Goal: Information Seeking & Learning: Learn about a topic

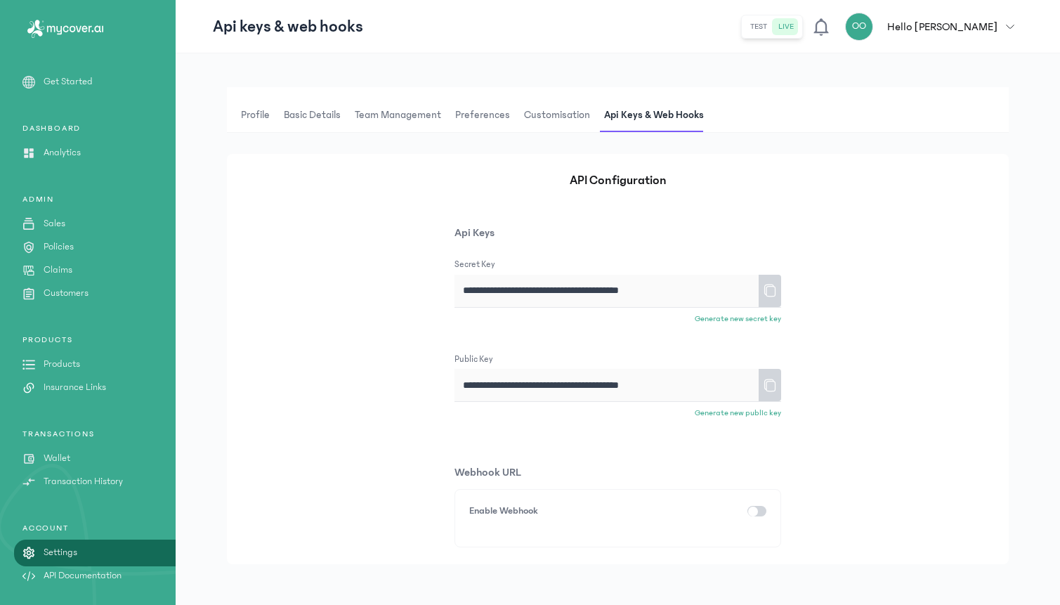
click at [770, 289] on icon at bounding box center [770, 290] width 14 height 25
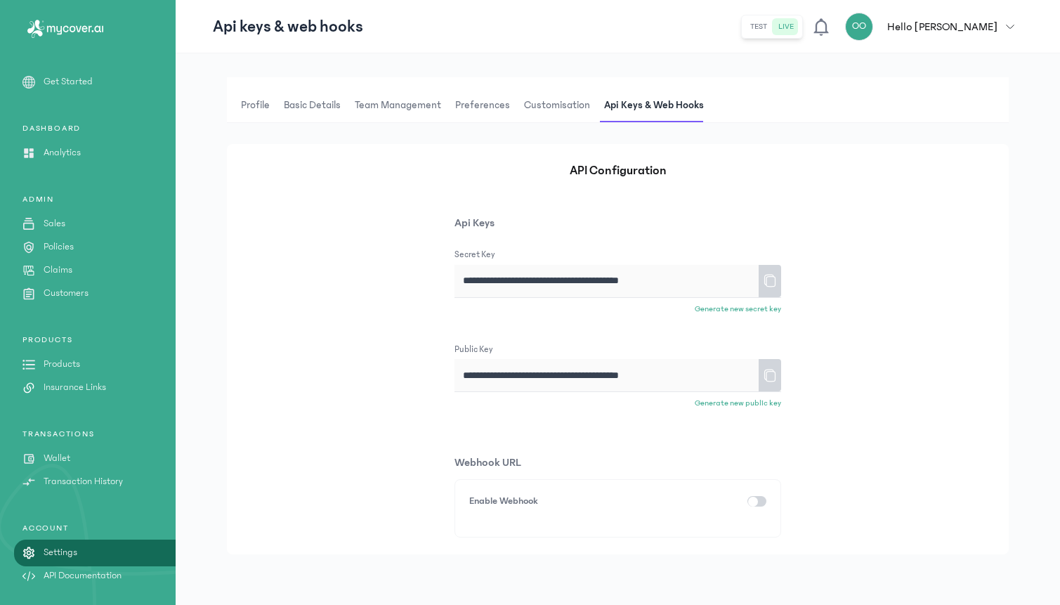
click at [258, 108] on span "Profile" at bounding box center [255, 105] width 34 height 34
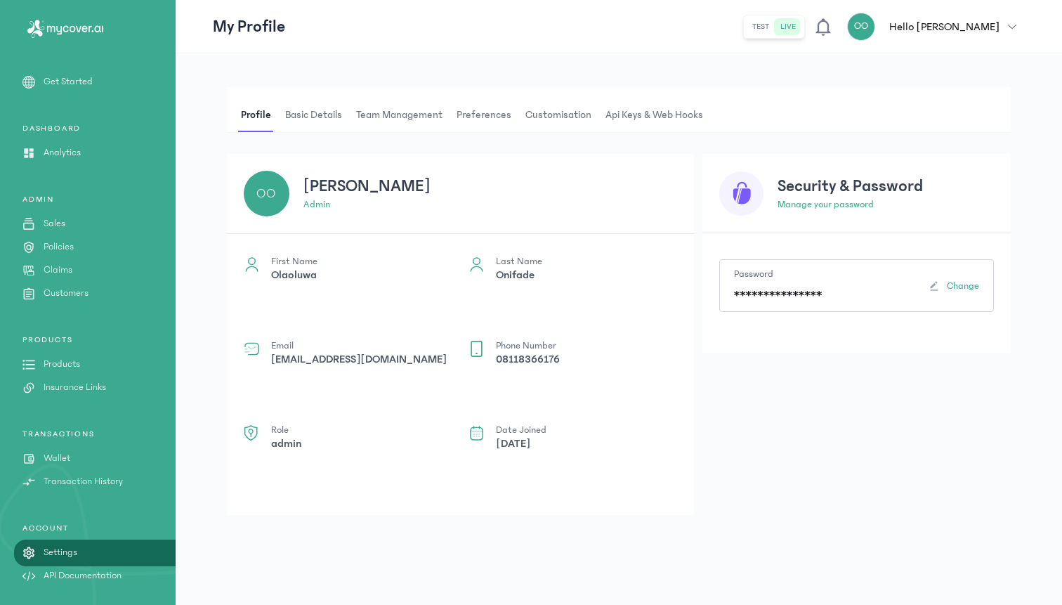
click at [319, 117] on span "Basic details" at bounding box center [313, 115] width 62 height 34
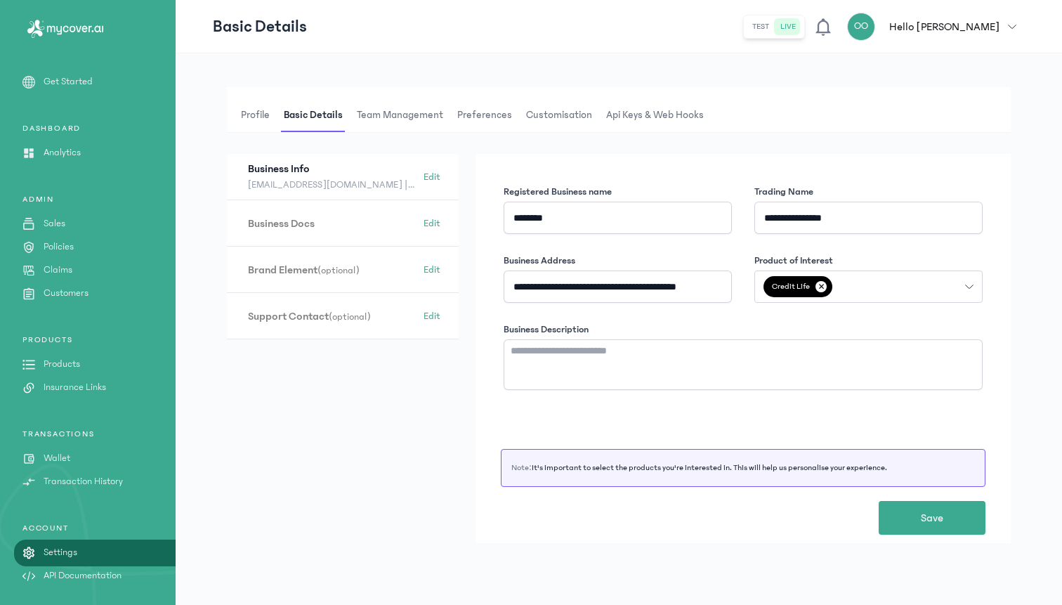
click at [996, 25] on p "Hello [PERSON_NAME]" at bounding box center [944, 26] width 110 height 17
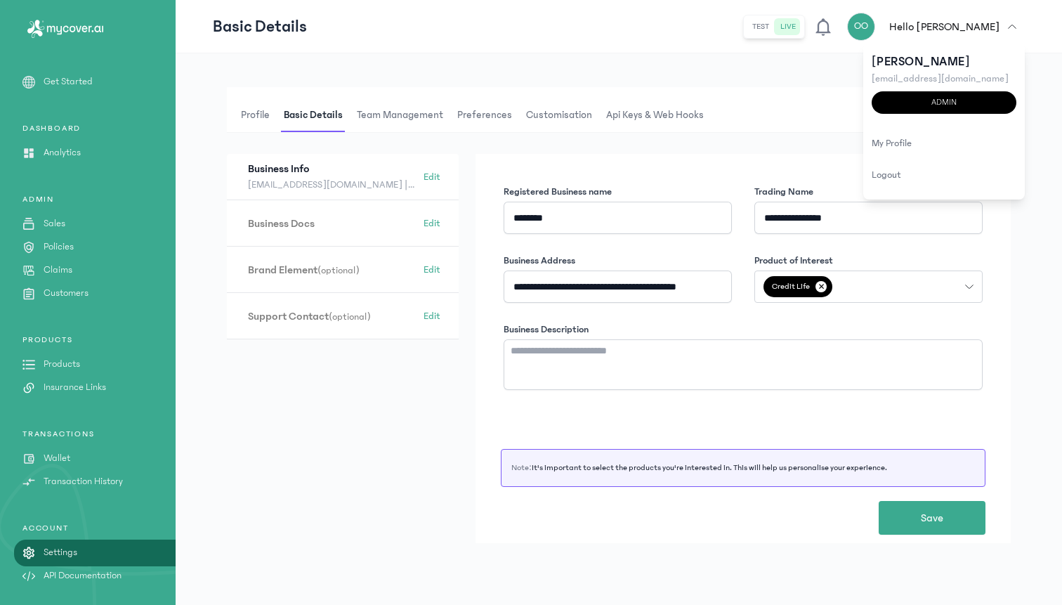
click at [698, 134] on div "**********" at bounding box center [619, 320] width 784 height 467
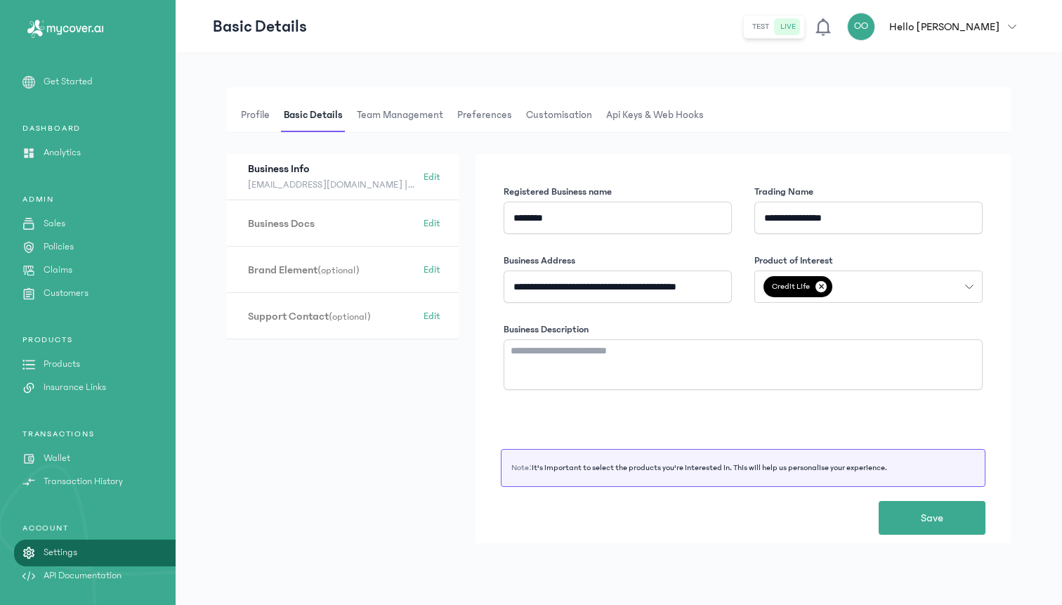
click at [390, 119] on span "Team Management" at bounding box center [400, 115] width 92 height 34
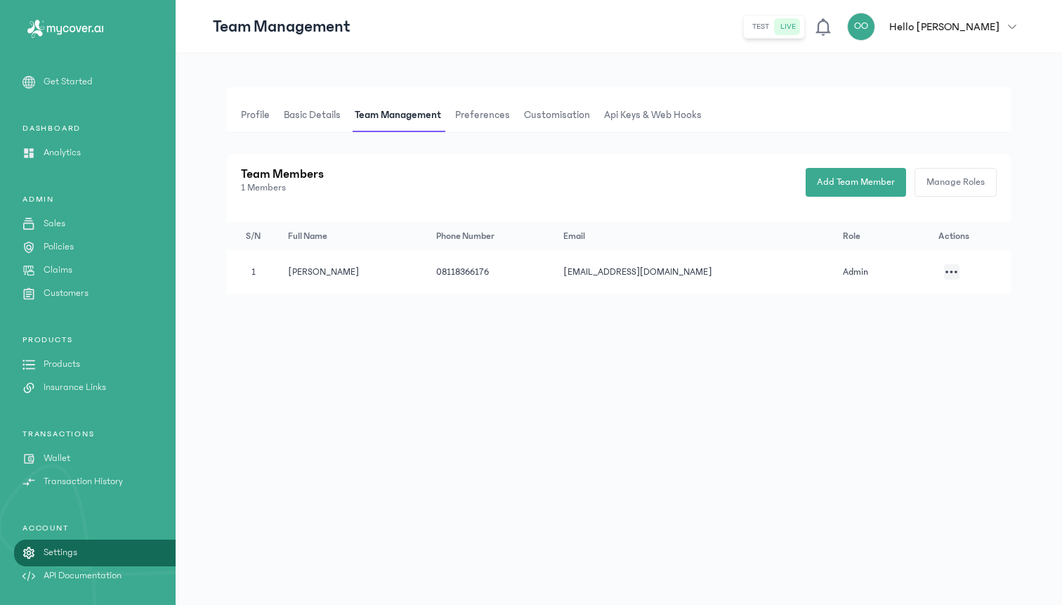
click at [475, 113] on span "Preferences" at bounding box center [482, 115] width 60 height 34
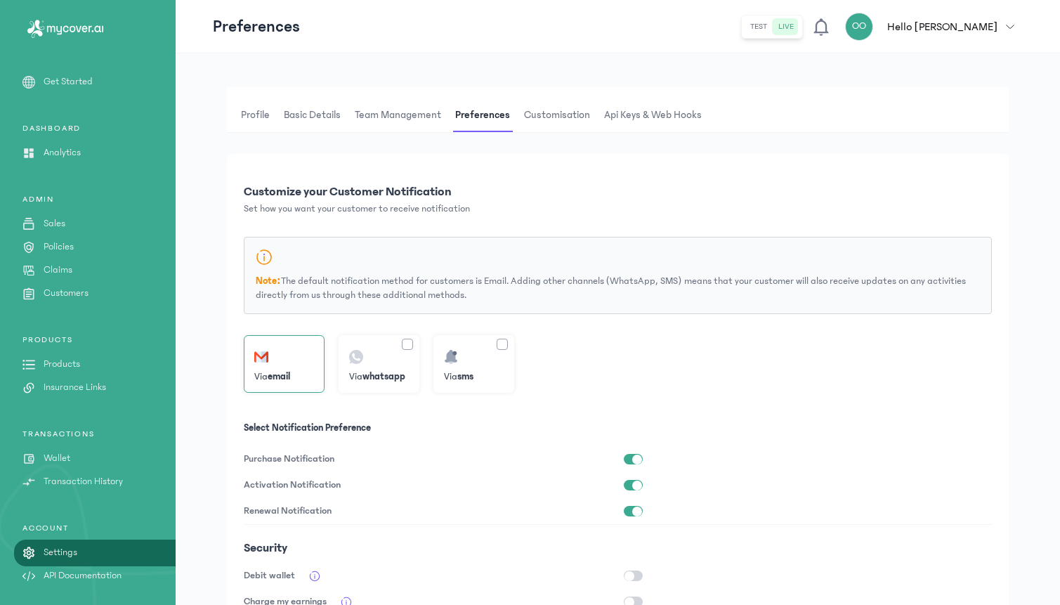
click at [53, 362] on p "Products" at bounding box center [62, 364] width 37 height 15
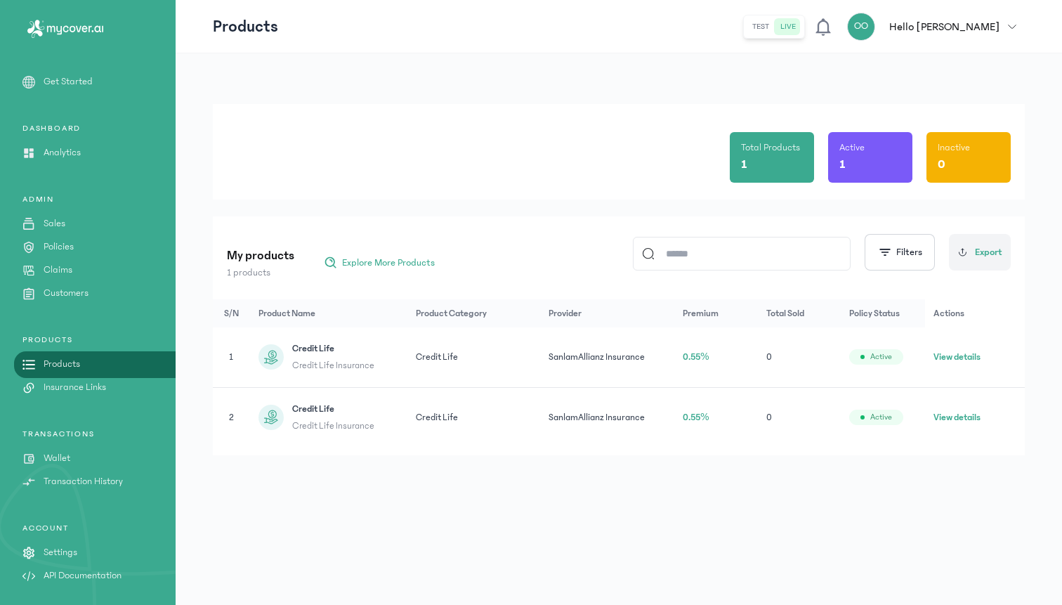
click at [953, 360] on button "View details" at bounding box center [956, 357] width 47 height 14
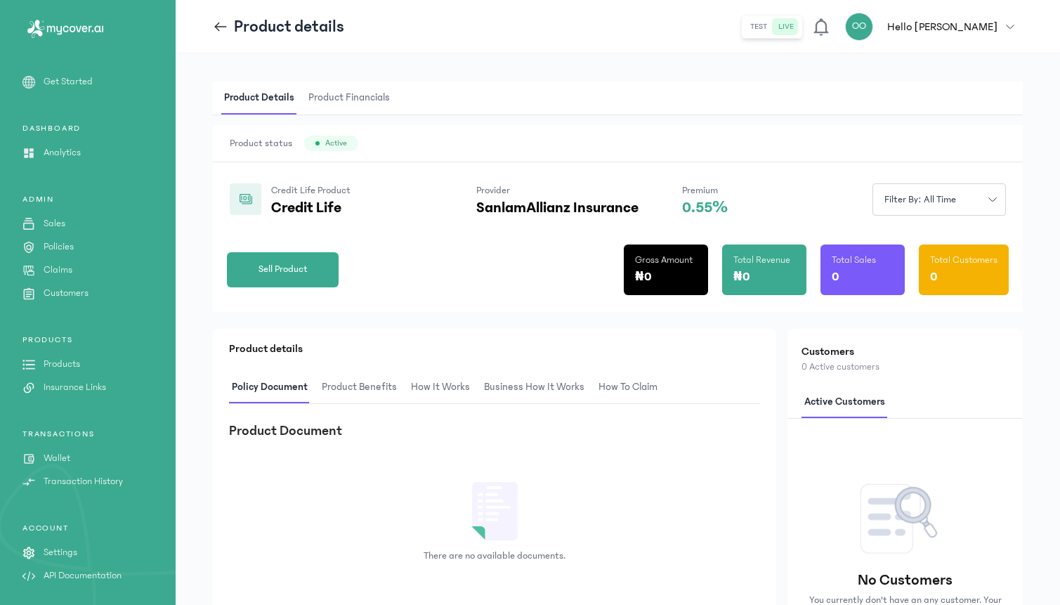
scroll to position [6, 0]
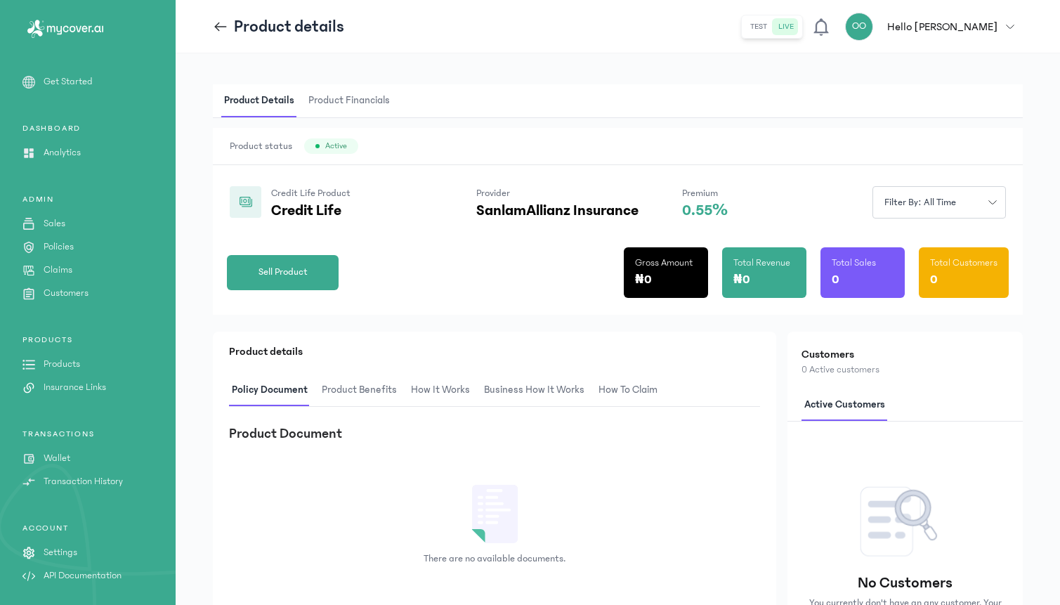
click at [350, 390] on span "Product Benefits" at bounding box center [359, 390] width 81 height 33
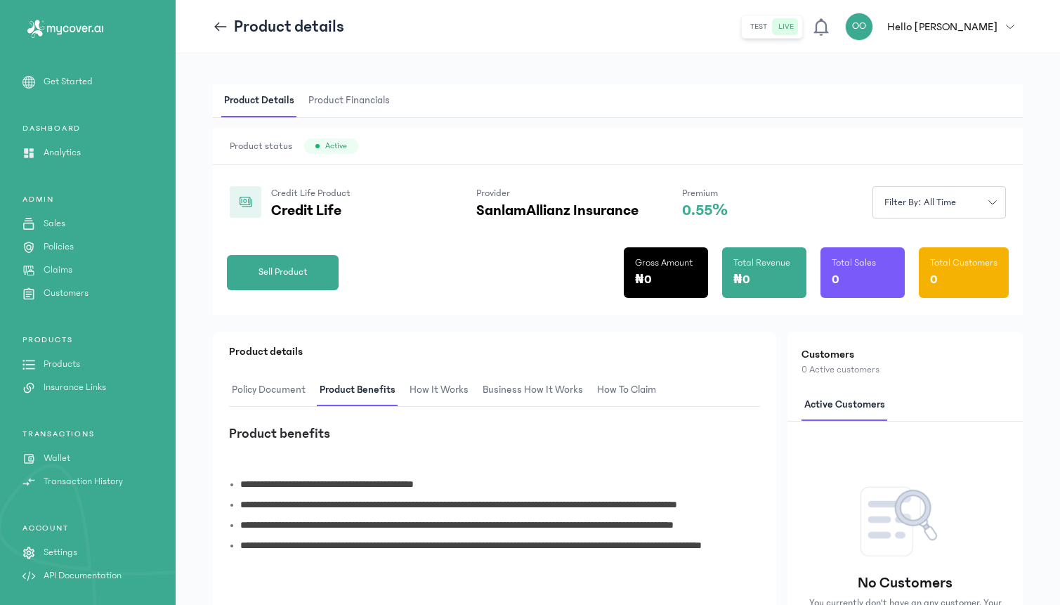
click at [442, 390] on span "How It Works" at bounding box center [439, 390] width 65 height 33
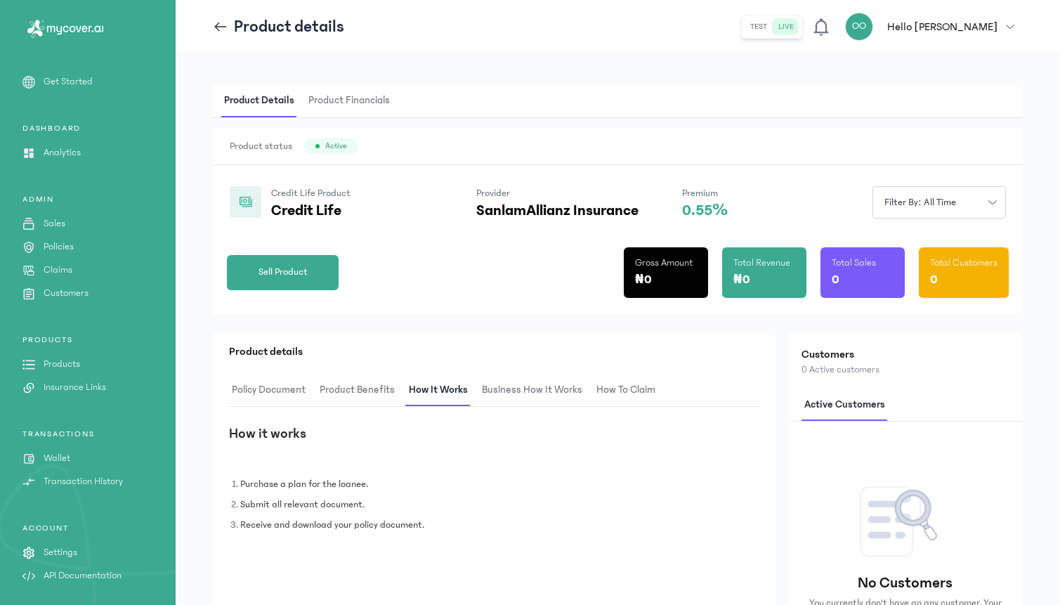
click at [511, 386] on span "Business How It Works" at bounding box center [532, 390] width 106 height 33
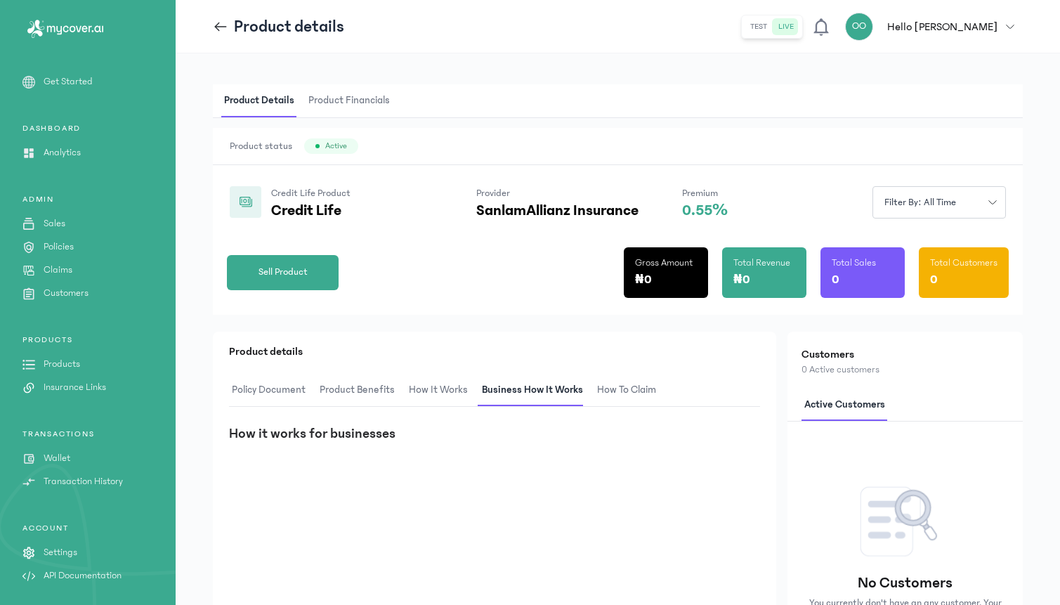
click at [607, 383] on span "How to claim" at bounding box center [626, 390] width 65 height 33
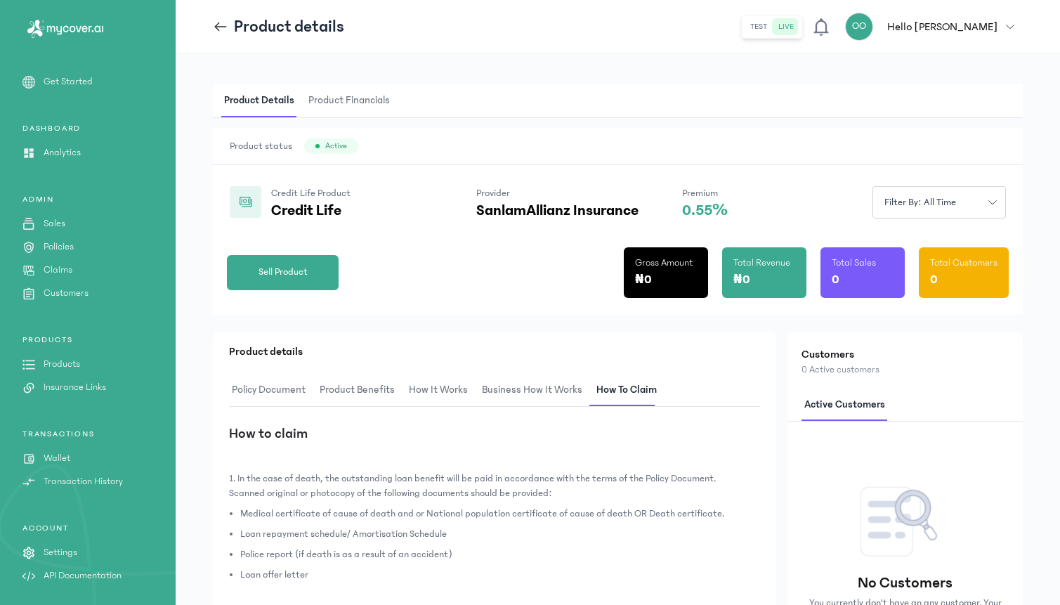
click at [328, 100] on span "Product Financials" at bounding box center [348, 100] width 87 height 33
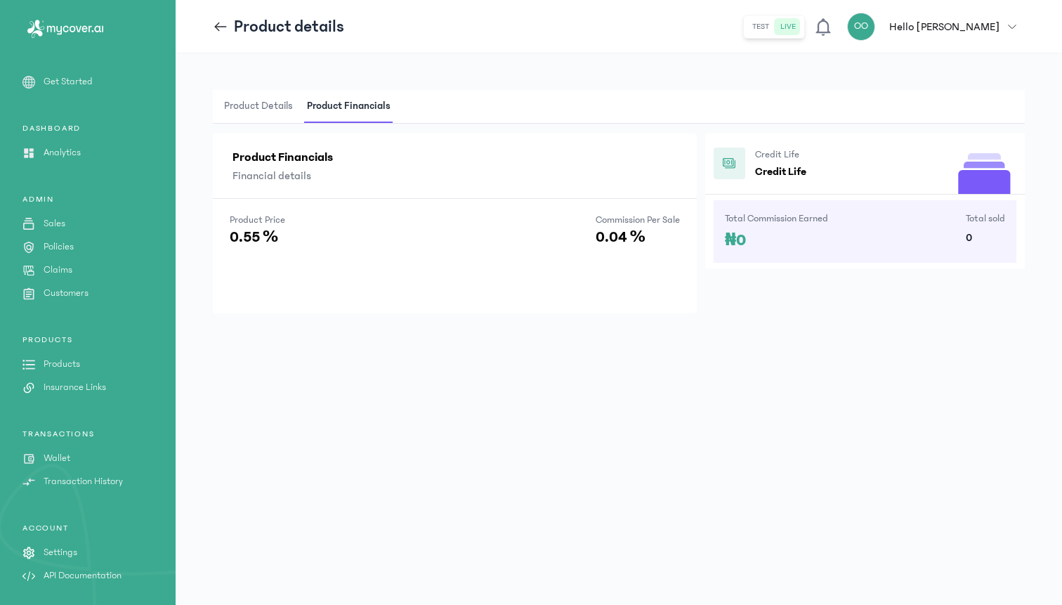
click at [269, 103] on span "Product Details" at bounding box center [258, 106] width 74 height 33
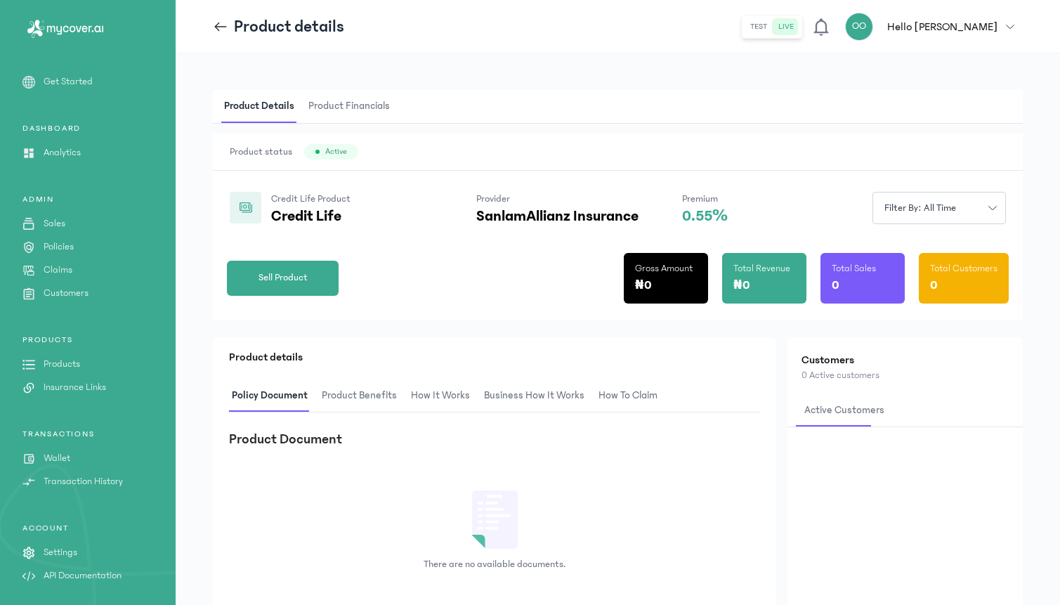
click at [222, 27] on icon at bounding box center [221, 26] width 12 height 1
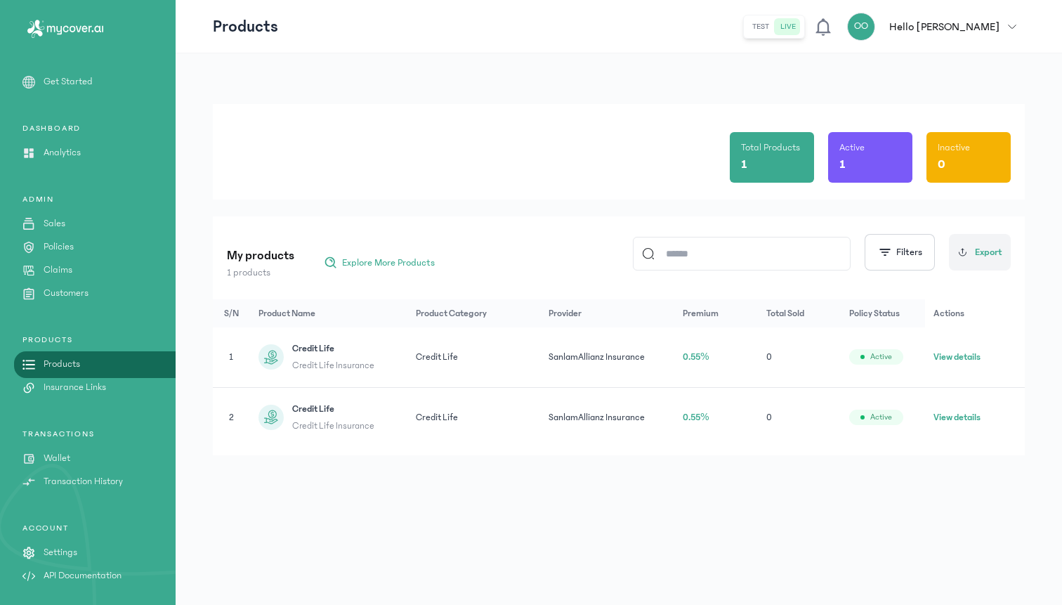
click at [362, 421] on span "Credit Life Insurance" at bounding box center [333, 425] width 82 height 14
click at [273, 414] on icon at bounding box center [273, 415] width 1 height 2
click at [949, 416] on button "View details" at bounding box center [956, 417] width 47 height 14
click at [957, 352] on button "View details" at bounding box center [956, 357] width 47 height 14
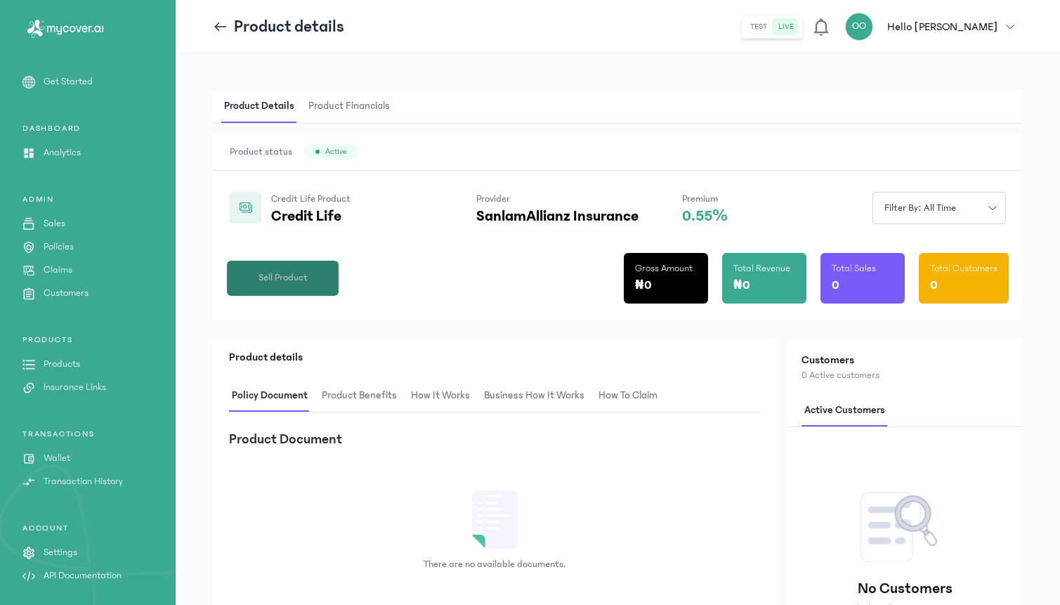
click at [278, 277] on span "Sell Product" at bounding box center [282, 277] width 49 height 15
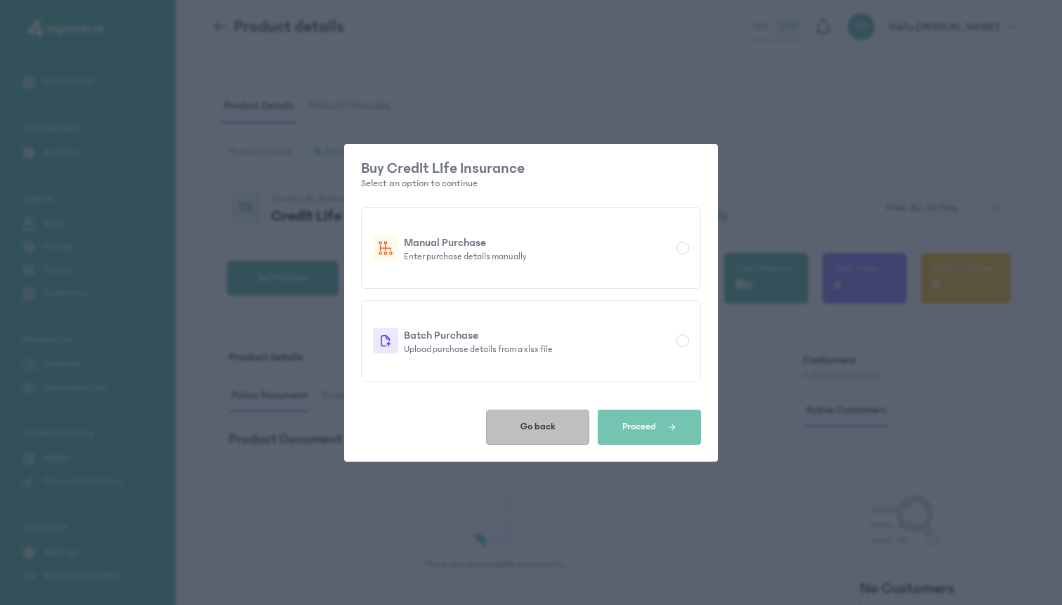
click at [555, 428] on button "Go back" at bounding box center [537, 426] width 103 height 35
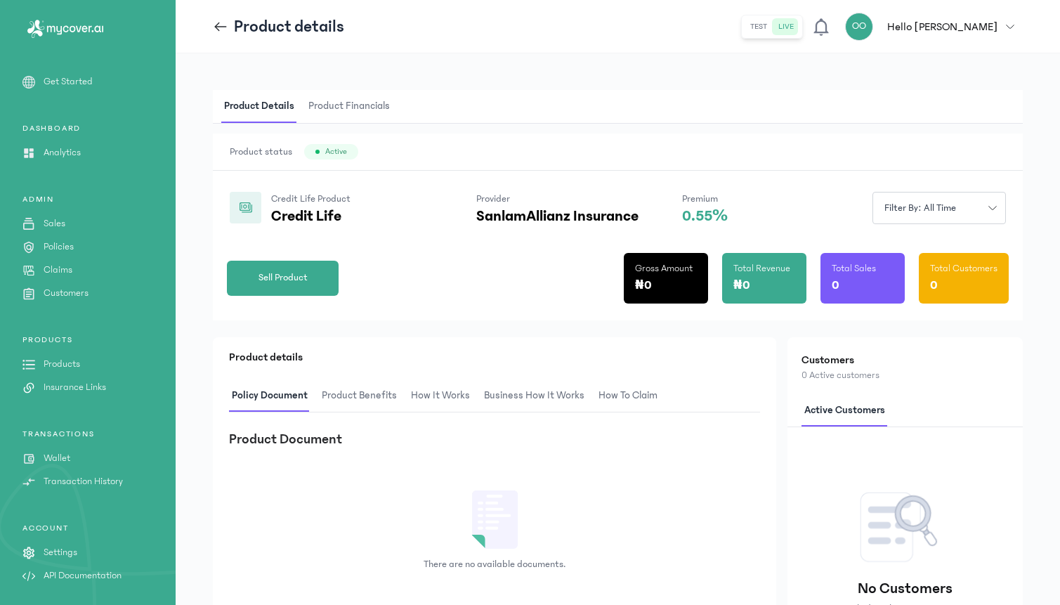
click at [343, 110] on span "Product Financials" at bounding box center [348, 106] width 87 height 33
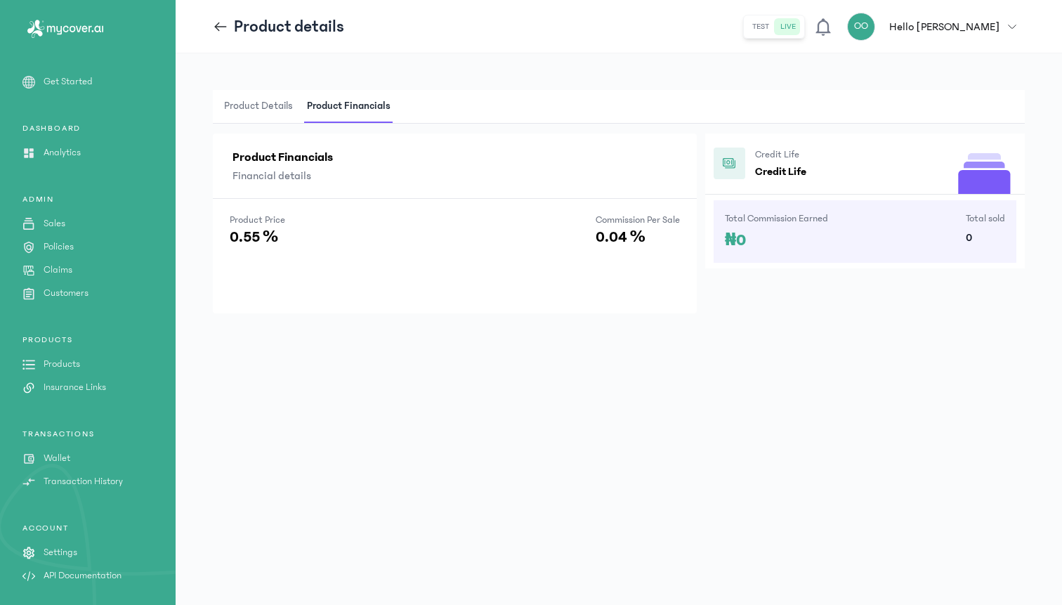
click at [976, 175] on icon at bounding box center [984, 186] width 52 height 35
click at [747, 169] on div "Credit Life Credit Life" at bounding box center [759, 163] width 93 height 60
click at [61, 367] on p "Products" at bounding box center [62, 364] width 37 height 15
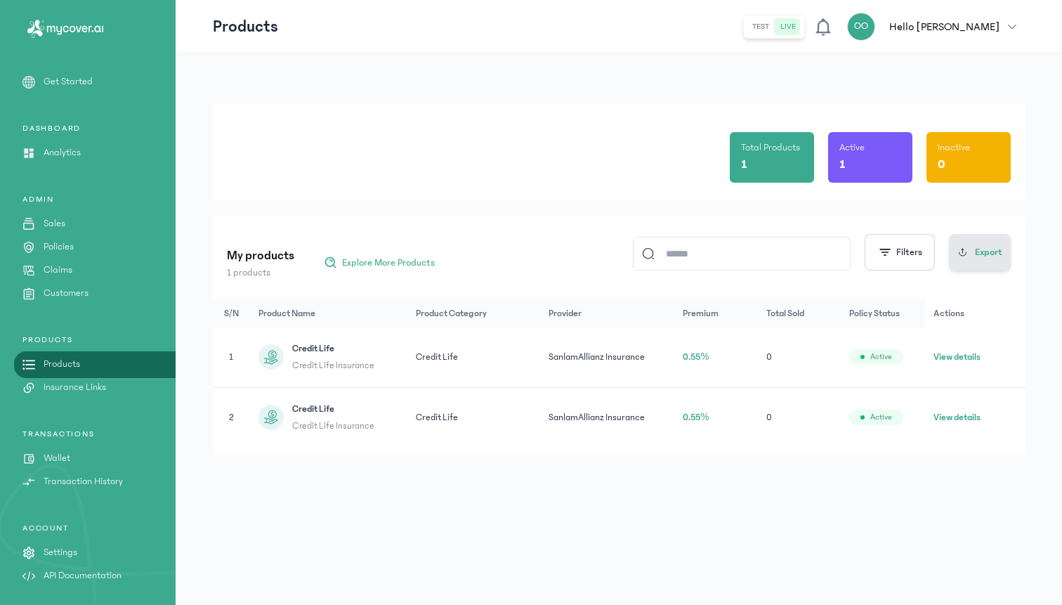
click at [973, 267] on button "Export" at bounding box center [980, 252] width 62 height 37
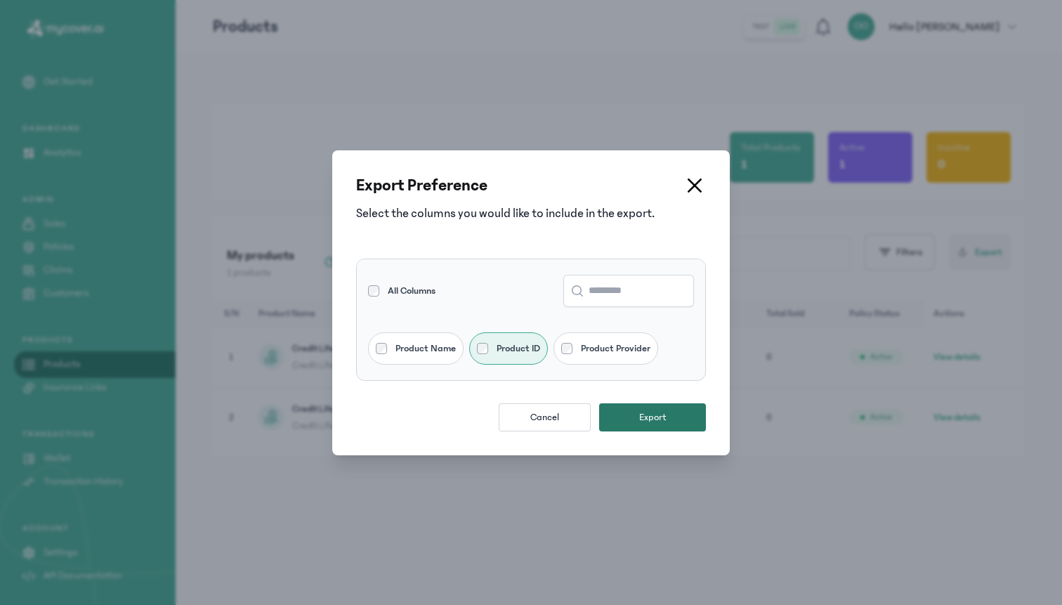
click at [626, 410] on button "Export" at bounding box center [652, 417] width 107 height 28
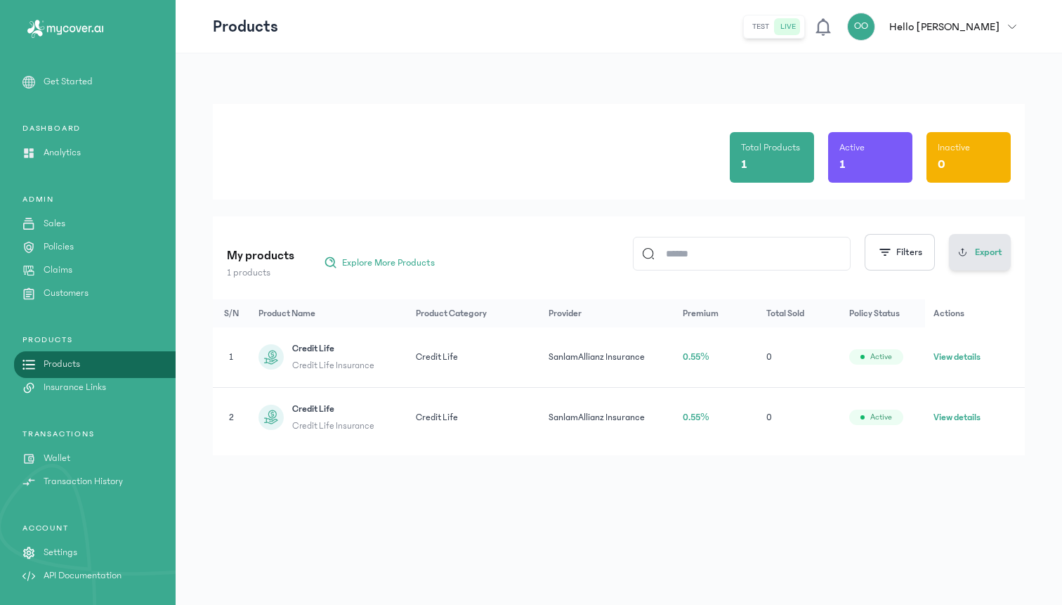
click at [963, 246] on icon at bounding box center [962, 251] width 11 height 11
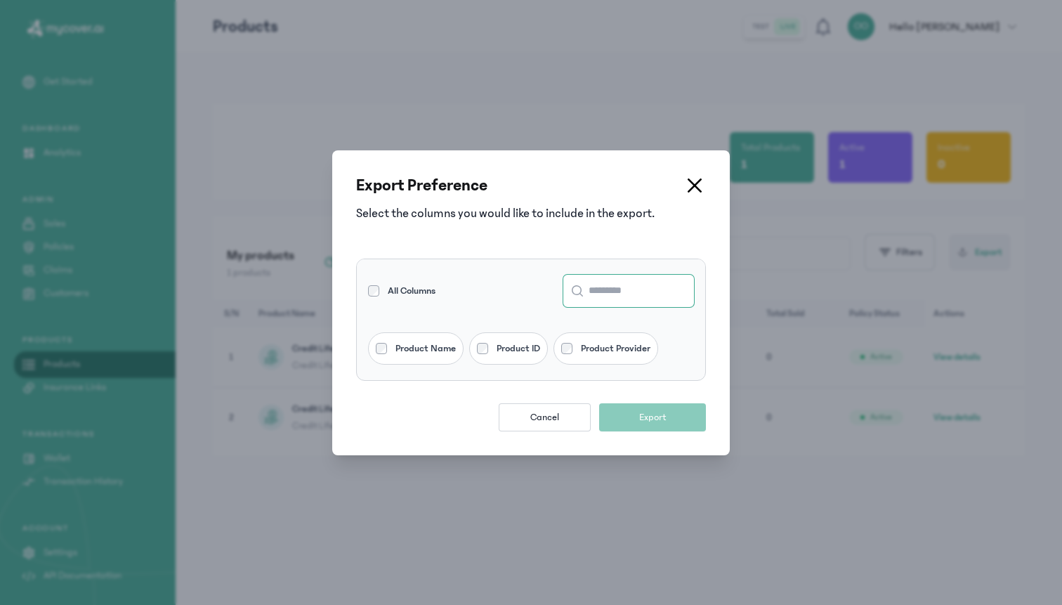
click at [606, 300] on input "text" at bounding box center [628, 291] width 131 height 32
click at [694, 192] on button at bounding box center [694, 185] width 22 height 22
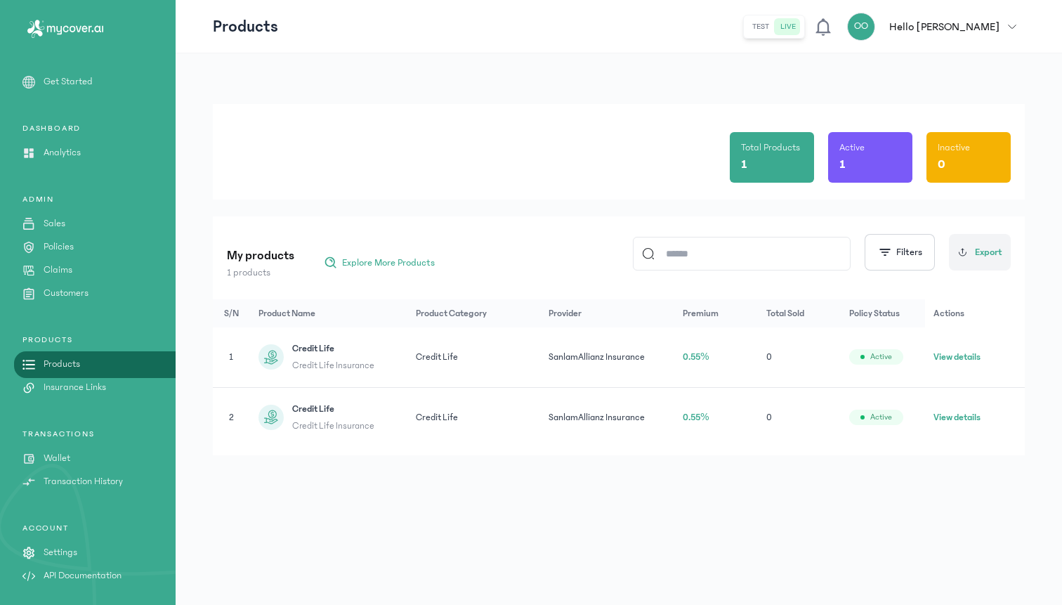
click at [948, 358] on button "View details" at bounding box center [956, 357] width 47 height 14
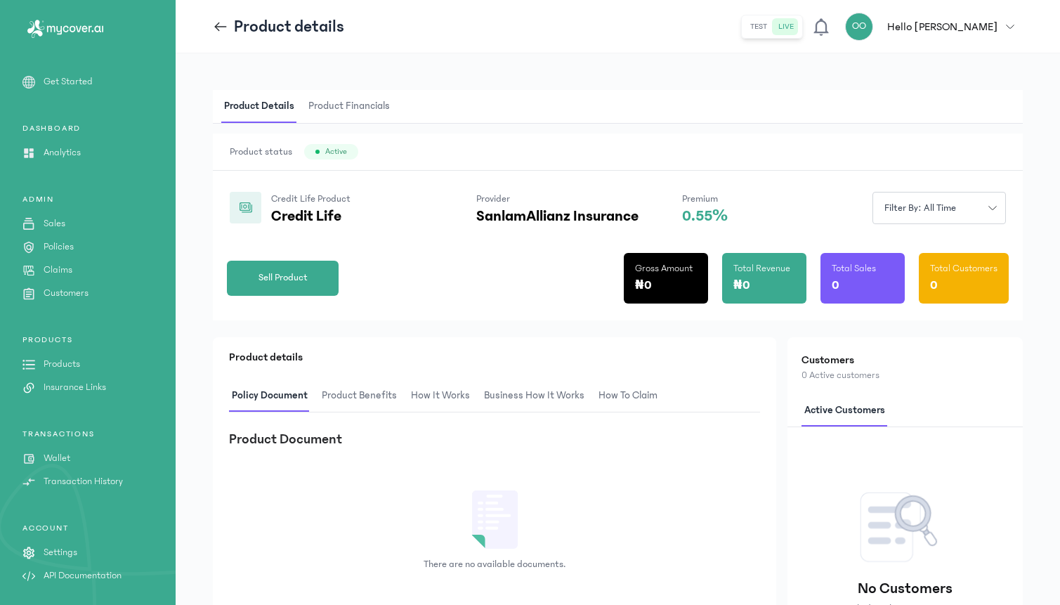
click at [221, 28] on icon at bounding box center [220, 26] width 15 height 15
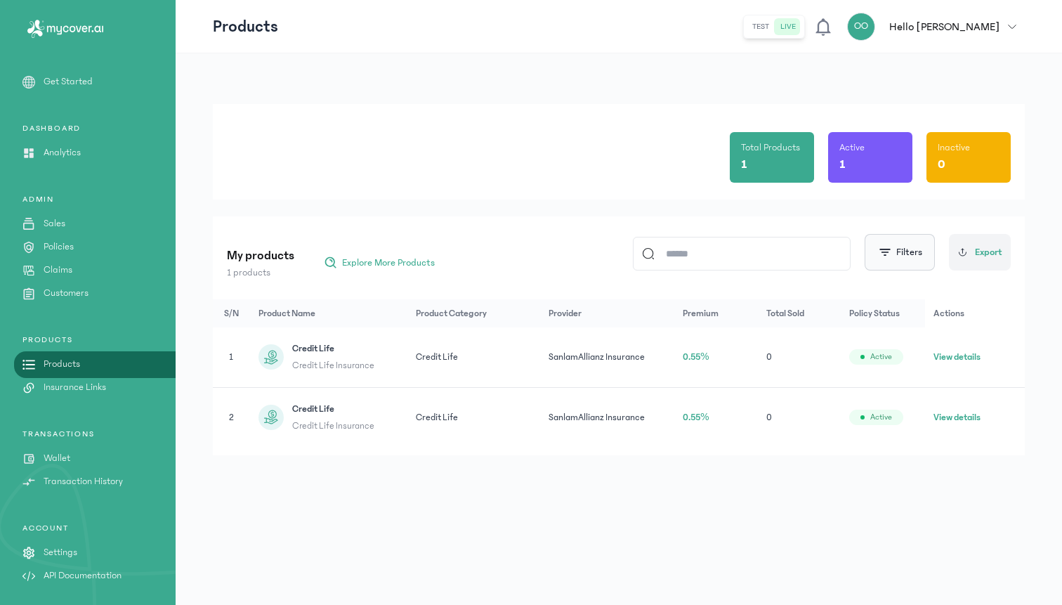
click at [888, 258] on span "button" at bounding box center [885, 252] width 14 height 14
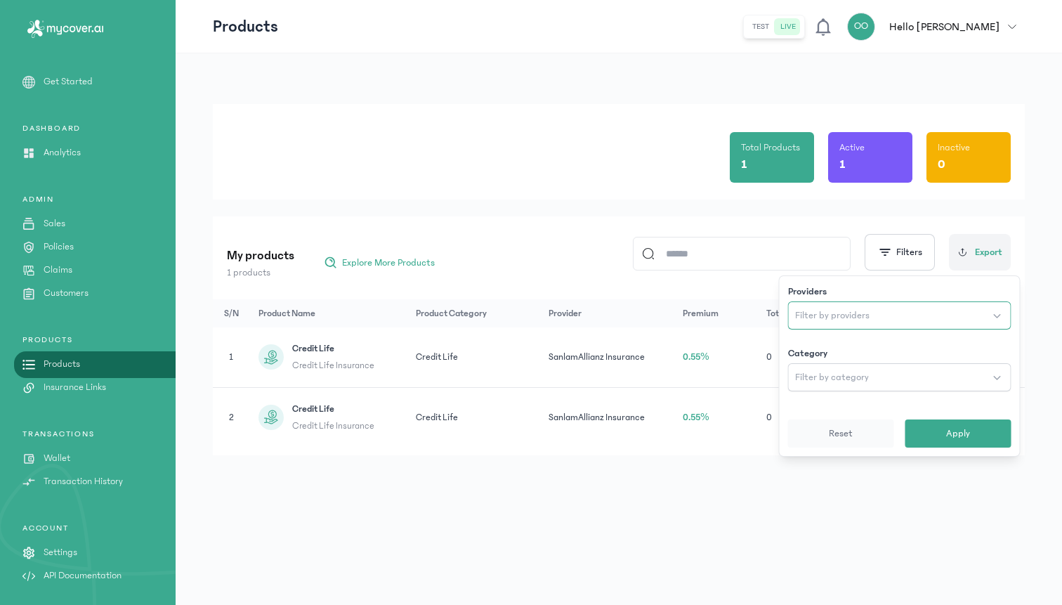
click at [836, 309] on span "Filter by providers" at bounding box center [832, 315] width 74 height 14
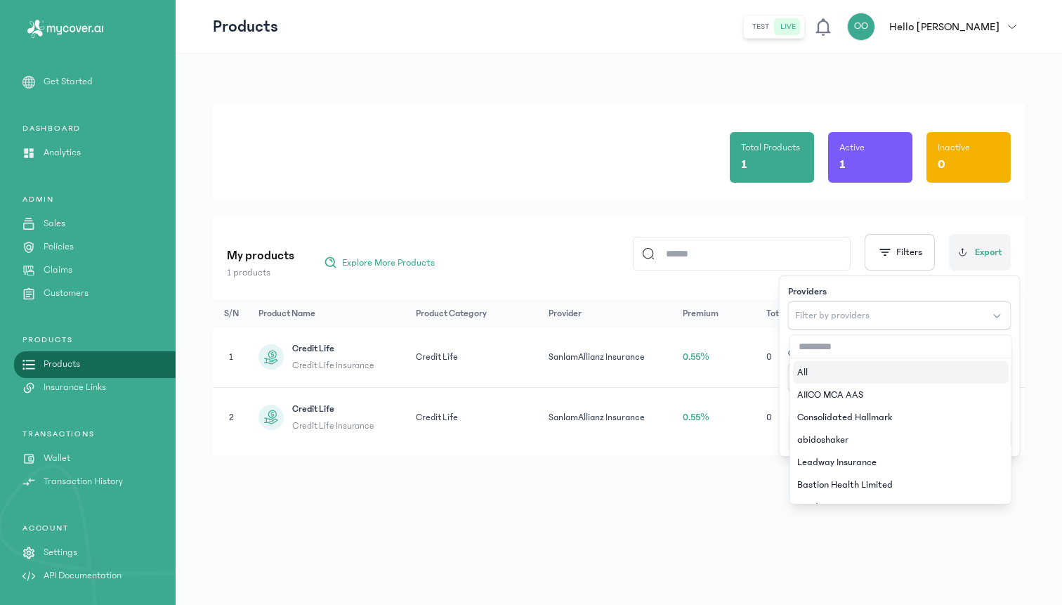
click at [723, 428] on td "0.55%" at bounding box center [715, 417] width 83 height 60
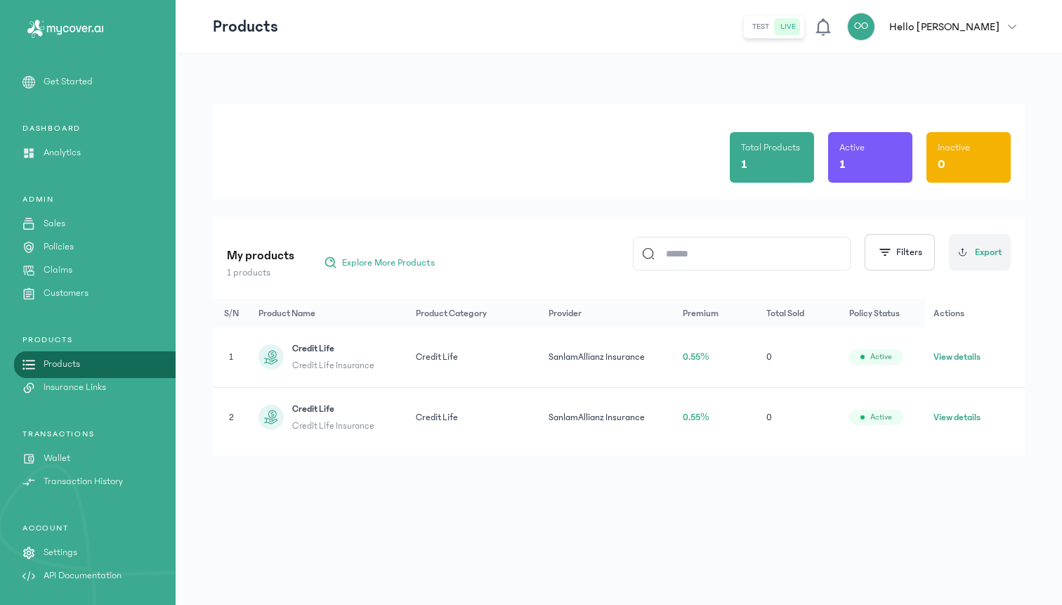
click at [310, 362] on span "Credit Life Insurance" at bounding box center [333, 365] width 82 height 14
click at [817, 160] on div "Total Products 1 Active 1 Inactive 0" at bounding box center [870, 157] width 281 height 51
click at [779, 161] on div "1" at bounding box center [772, 164] width 62 height 20
click at [108, 388] on link "Insurance Links" at bounding box center [88, 387] width 176 height 15
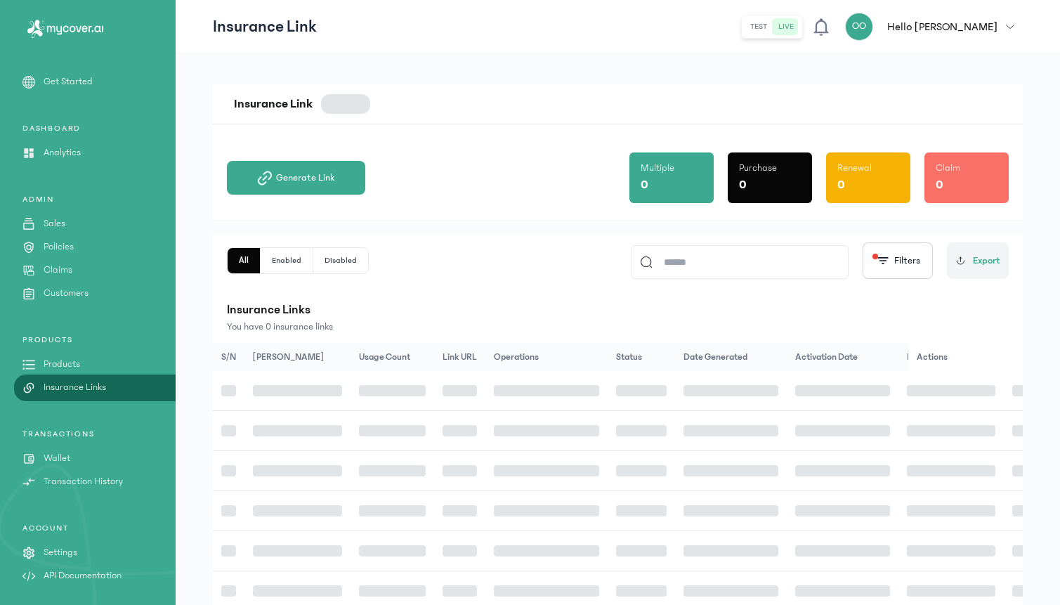
click at [100, 367] on link "Products" at bounding box center [88, 364] width 176 height 15
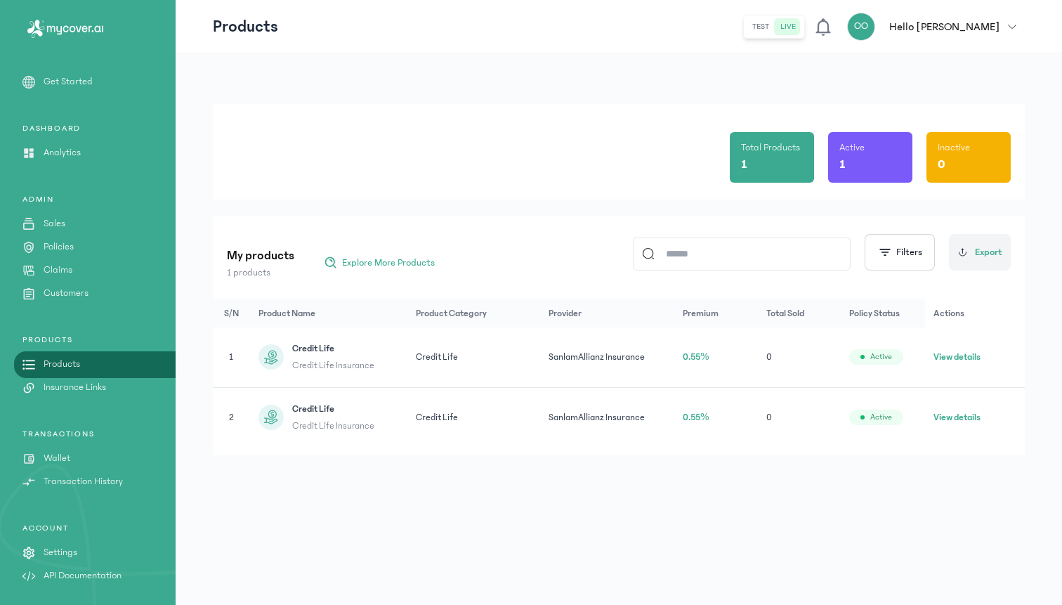
click at [527, 242] on div "My products 1 products Explore More Products Filters Export" at bounding box center [619, 252] width 784 height 55
click at [64, 247] on p "Policies" at bounding box center [59, 246] width 30 height 15
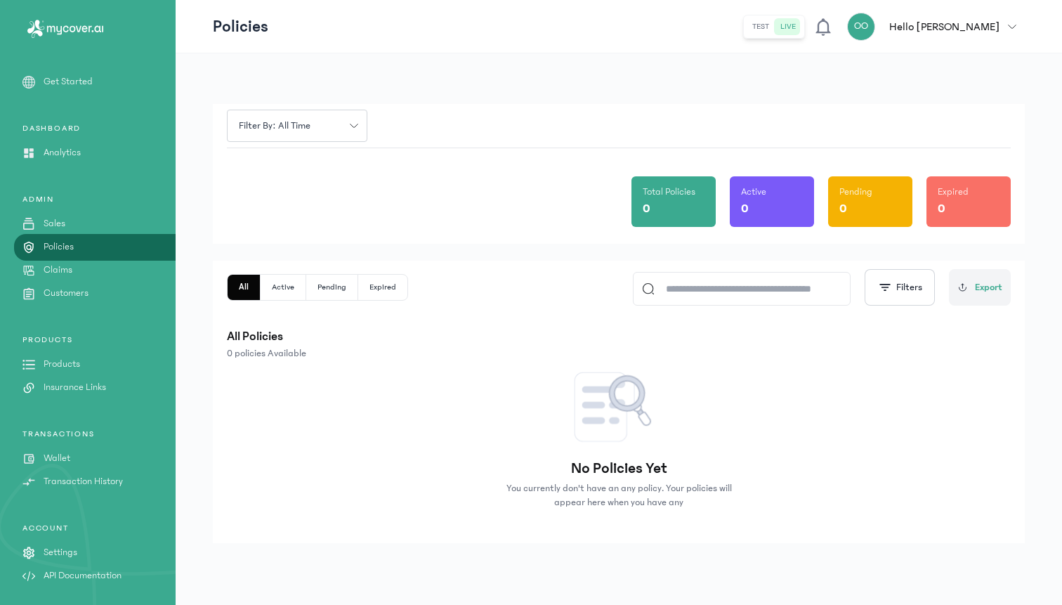
click at [58, 287] on p "Customers" at bounding box center [66, 293] width 45 height 15
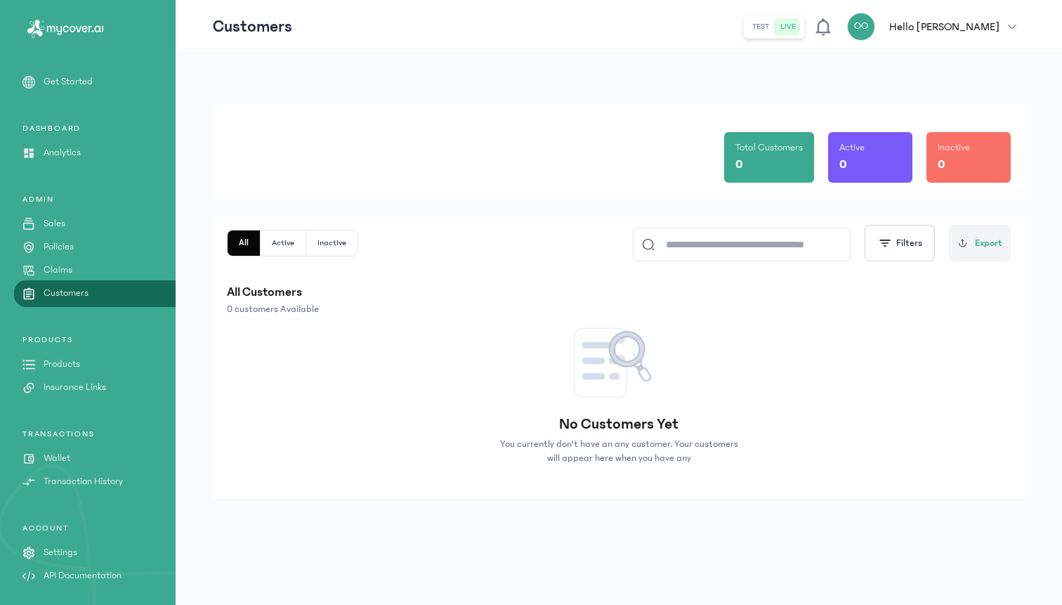
click at [65, 477] on p "Transaction History" at bounding box center [83, 481] width 79 height 15
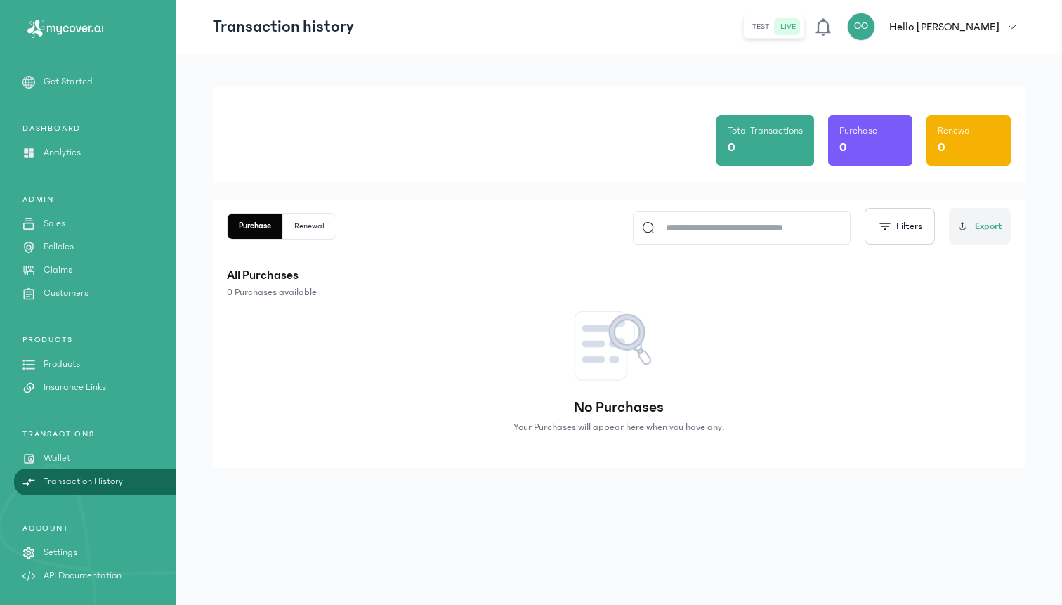
click at [52, 463] on p "Wallet" at bounding box center [57, 458] width 27 height 15
